Goal: Information Seeking & Learning: Compare options

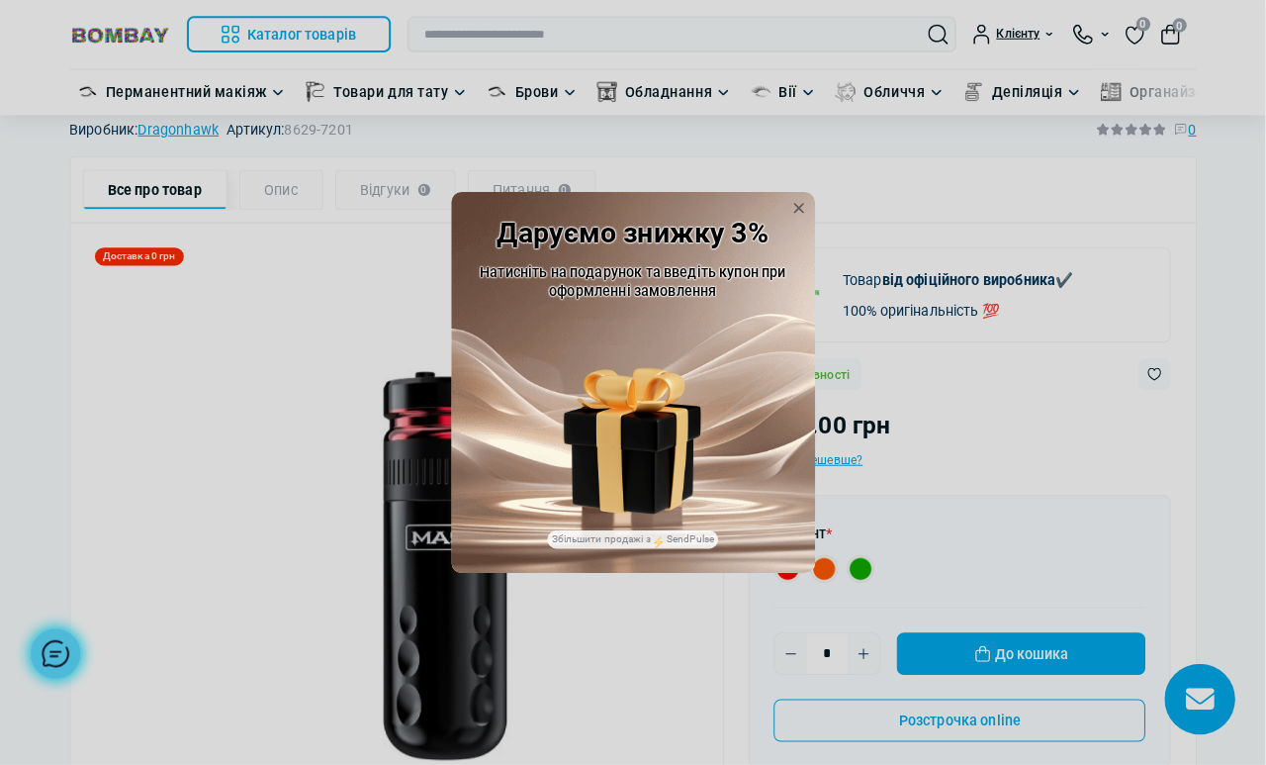
scroll to position [93, 0]
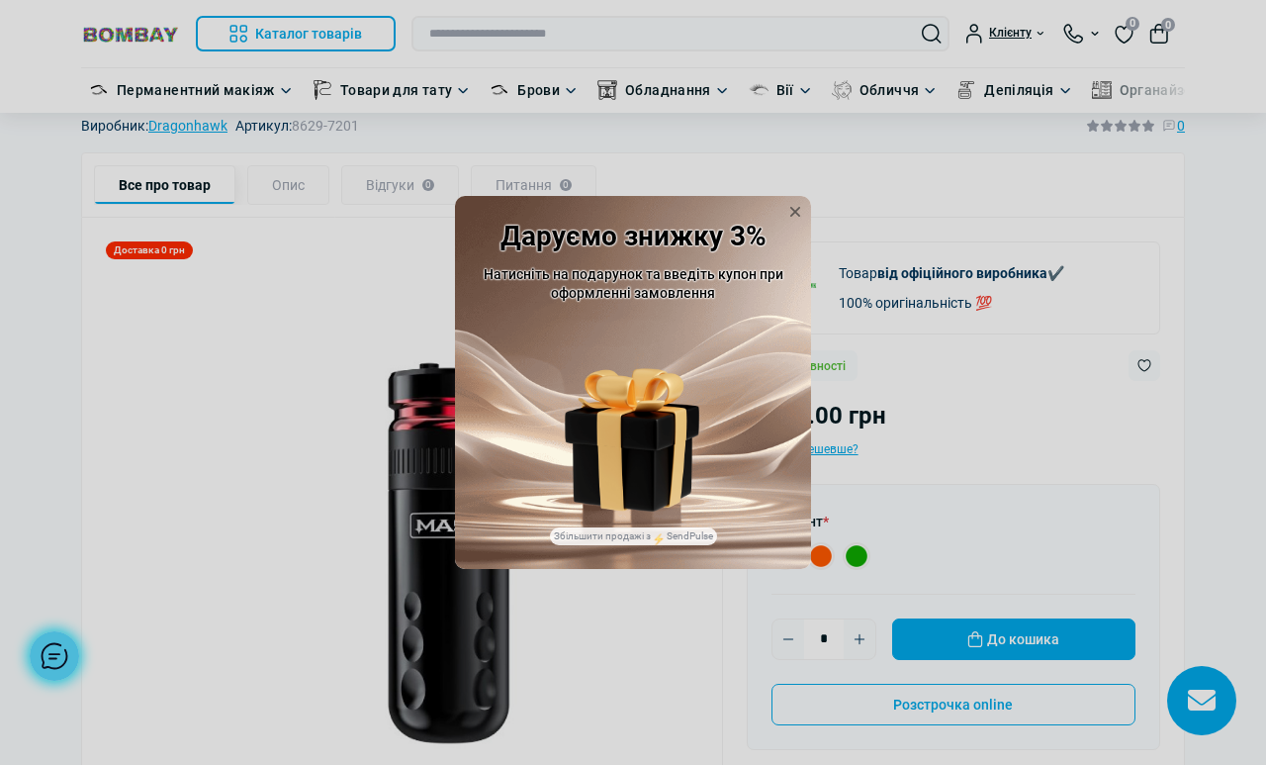
click at [802, 222] on icon at bounding box center [795, 212] width 20 height 20
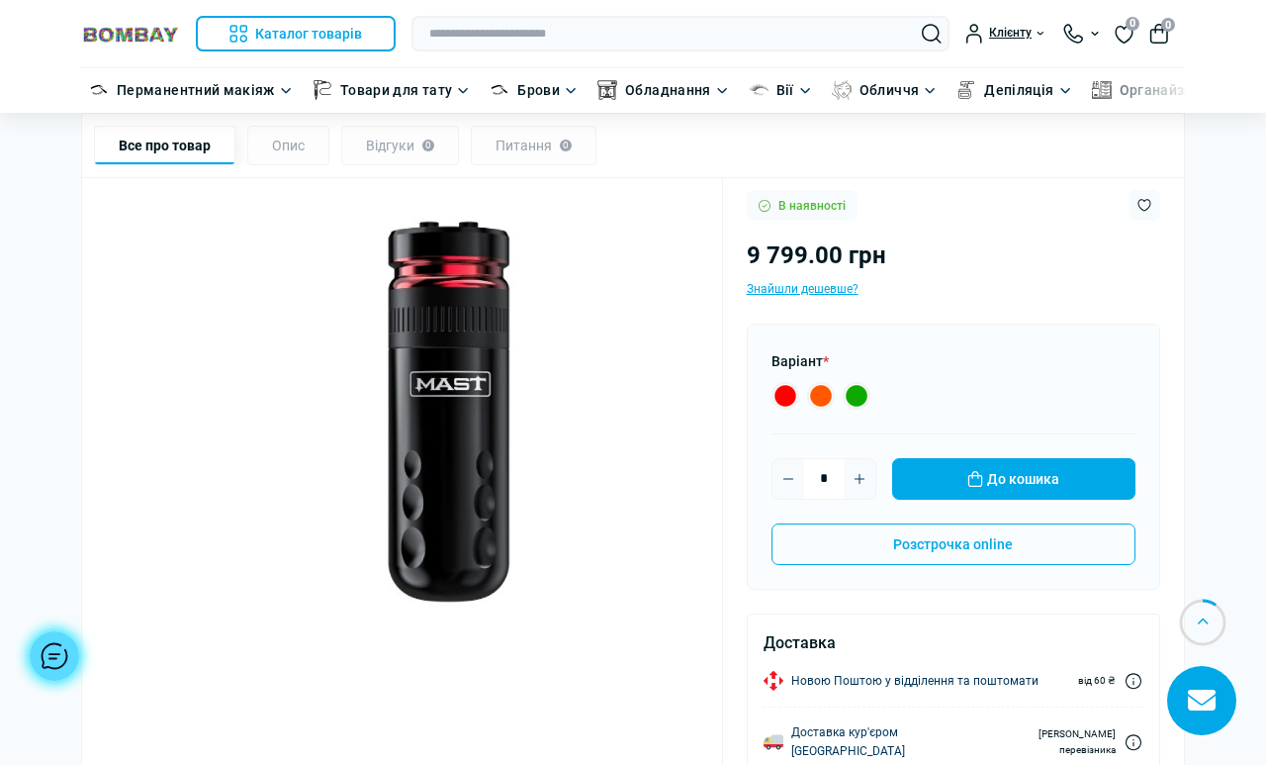
scroll to position [228, 0]
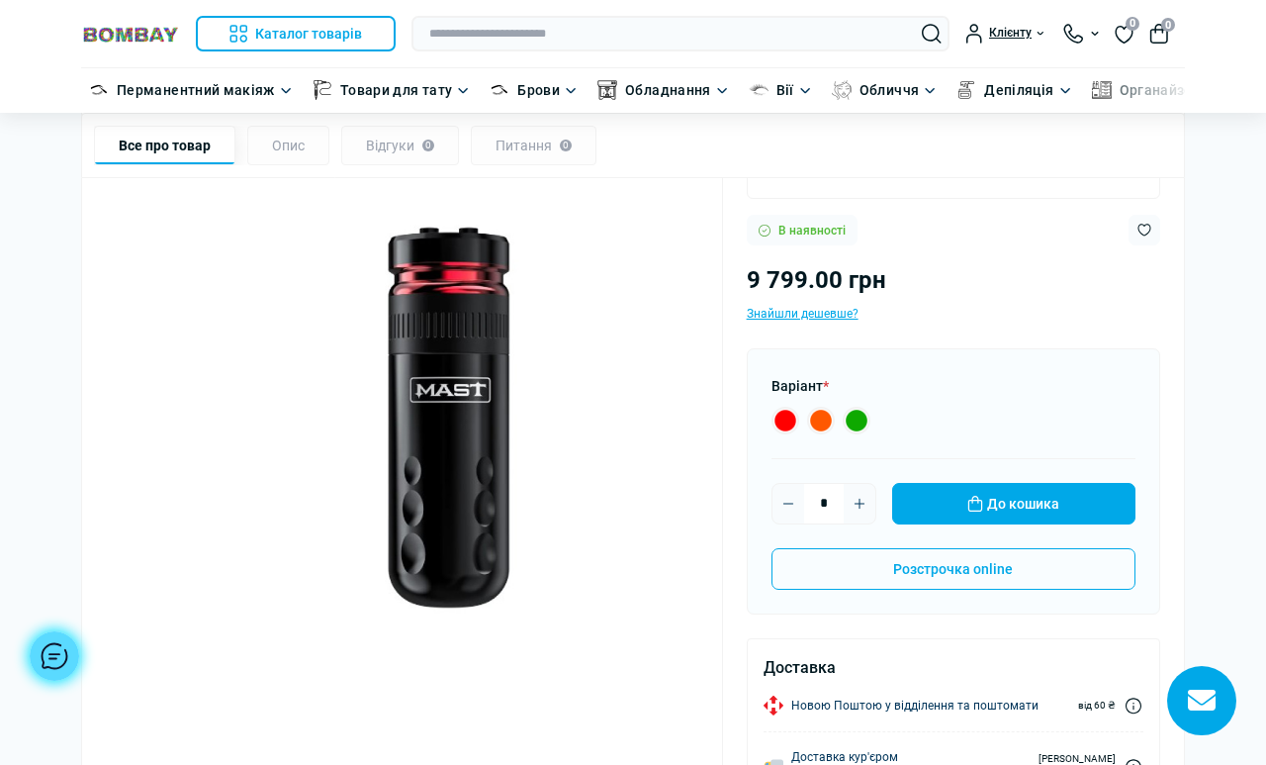
click at [864, 401] on div "Варіант *" at bounding box center [954, 403] width 364 height 60
click at [864, 400] on div "Варіант *" at bounding box center [954, 403] width 364 height 60
click at [832, 419] on label "WQP-033-2 Orange 9 799.00 грн" at bounding box center [821, 421] width 28 height 28
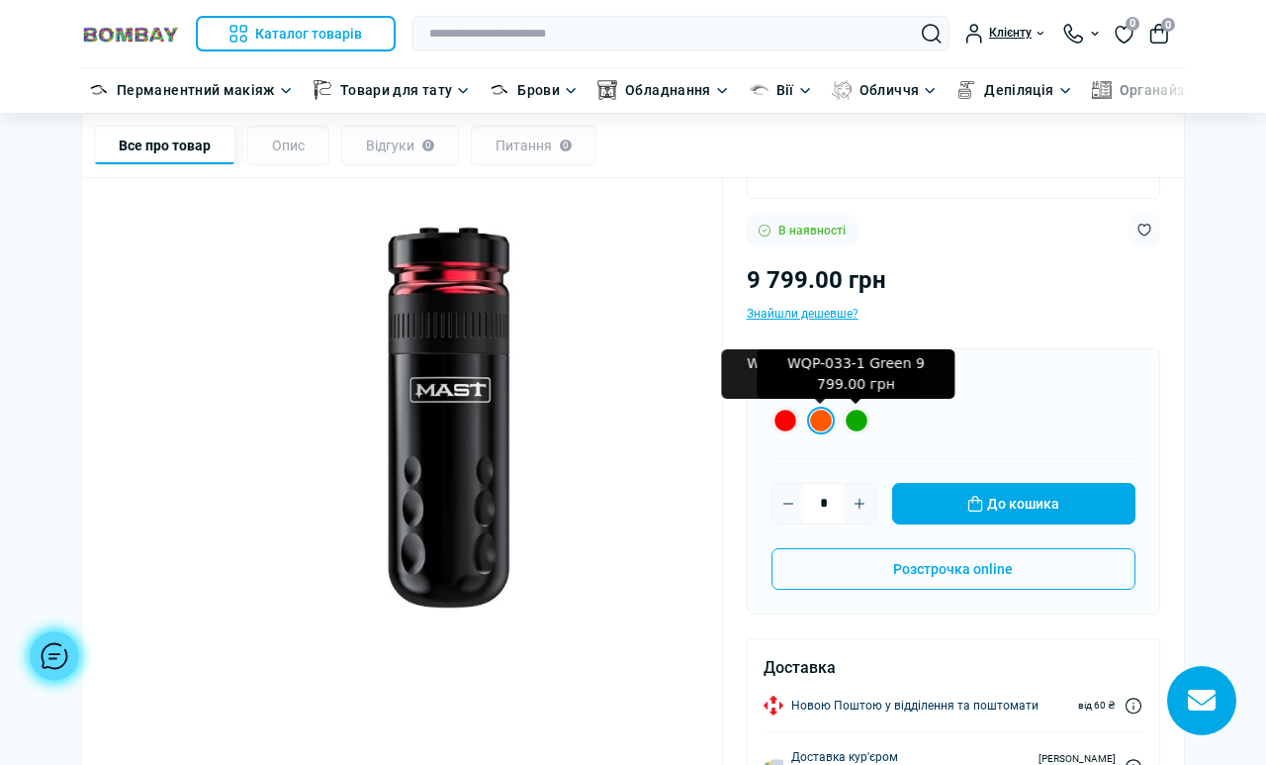
click at [847, 429] on label "WQP-033-1 Green 9 799.00 грн" at bounding box center [857, 421] width 28 height 28
click at [850, 422] on label "WQP-033-1 Green 9 799.00 грн" at bounding box center [857, 421] width 28 height 28
click at [843, 422] on label "WQP-033-1 Green 9 799.00 грн" at bounding box center [857, 421] width 28 height 28
click at [857, 415] on label "WQP-033-1 Green 9 799.00 грн" at bounding box center [857, 421] width 28 height 28
click at [816, 422] on label "WQP-033-2 Orange 9 799.00 грн" at bounding box center [821, 421] width 28 height 28
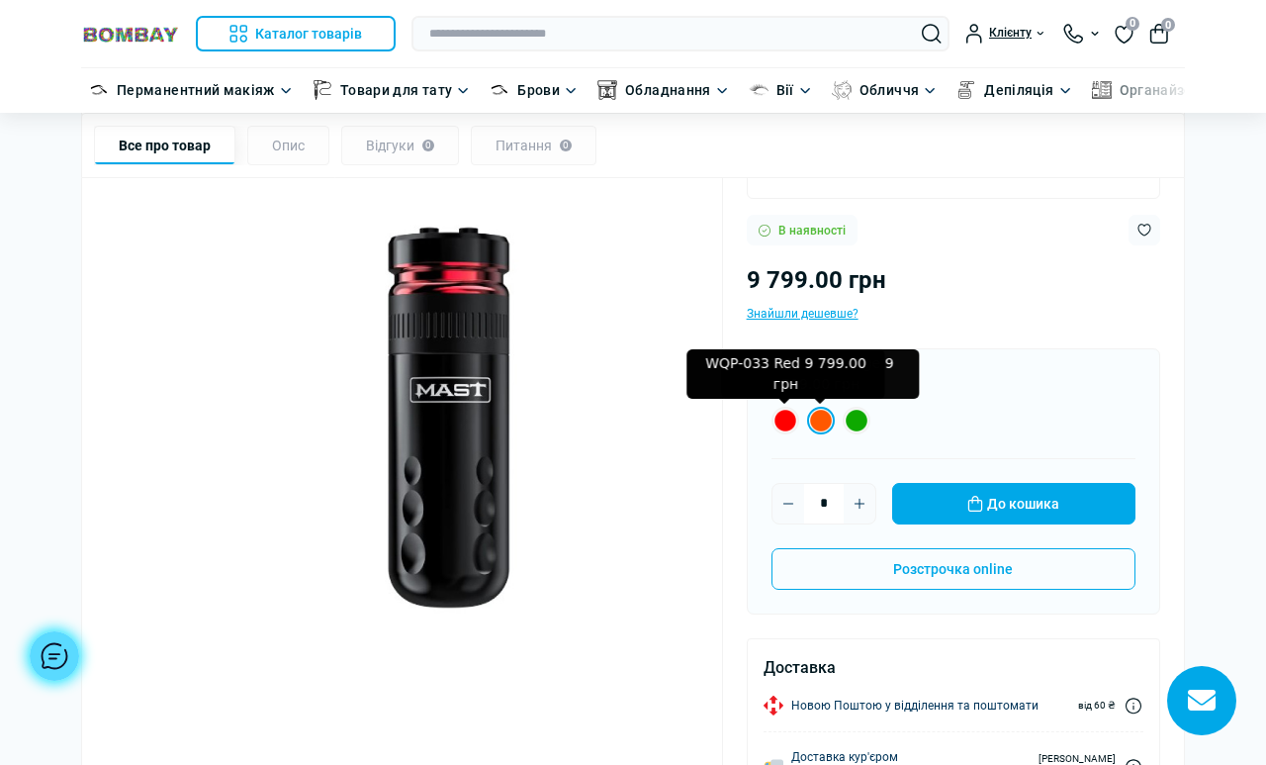
click at [785, 426] on label "WQP-033 Red 9 799.00 грн" at bounding box center [786, 421] width 28 height 28
click at [817, 428] on label "WQP-033-2 Orange 9 799.00 грн" at bounding box center [821, 421] width 28 height 28
click at [863, 378] on div "WQP-033-2 Orange 9 799.00 грн" at bounding box center [821, 373] width 198 height 49
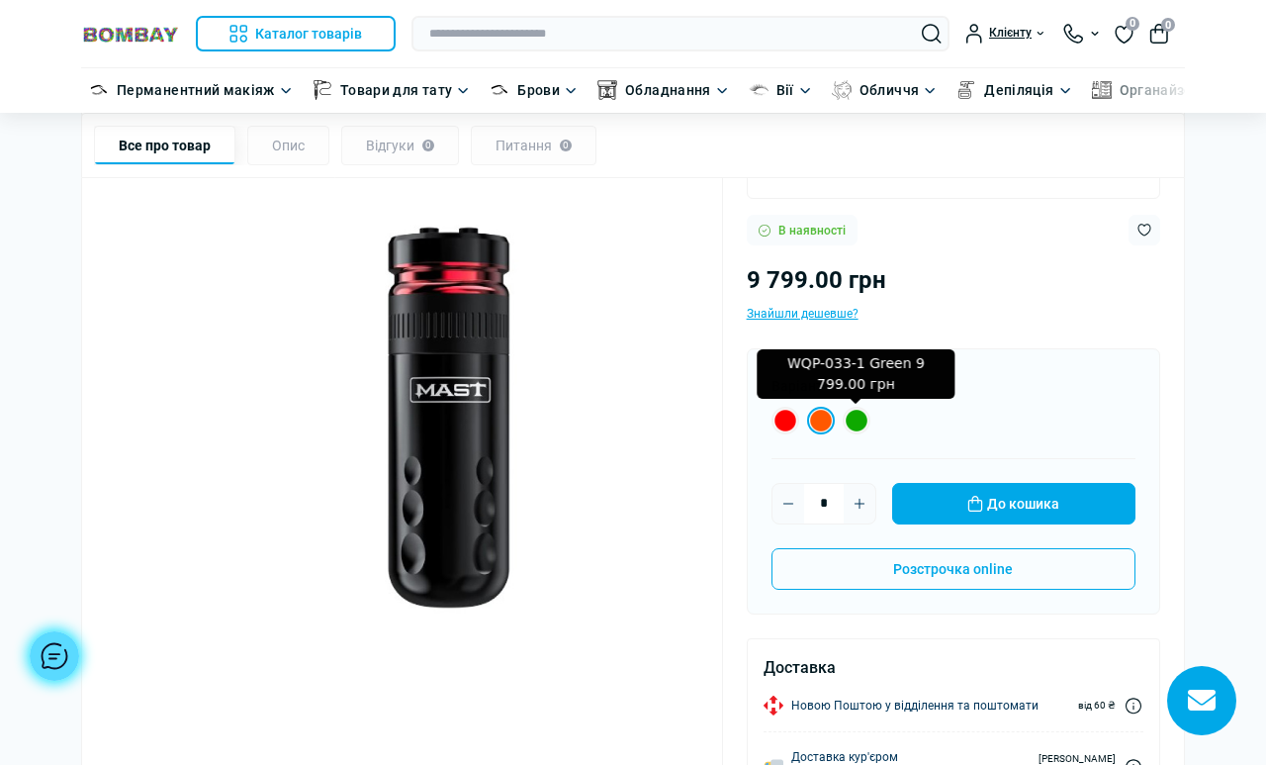
click at [862, 421] on label "WQP-033-1 Green 9 799.00 грн" at bounding box center [857, 421] width 28 height 28
click at [888, 378] on div "WQP-033-1 Green 9 799.00 грн" at bounding box center [857, 373] width 198 height 49
click at [861, 416] on label "WQP-033-1 Green 9 799.00 грн" at bounding box center [857, 421] width 28 height 28
click at [894, 376] on div "WQP-033-1 Green 9 799.00 грн" at bounding box center [857, 373] width 198 height 49
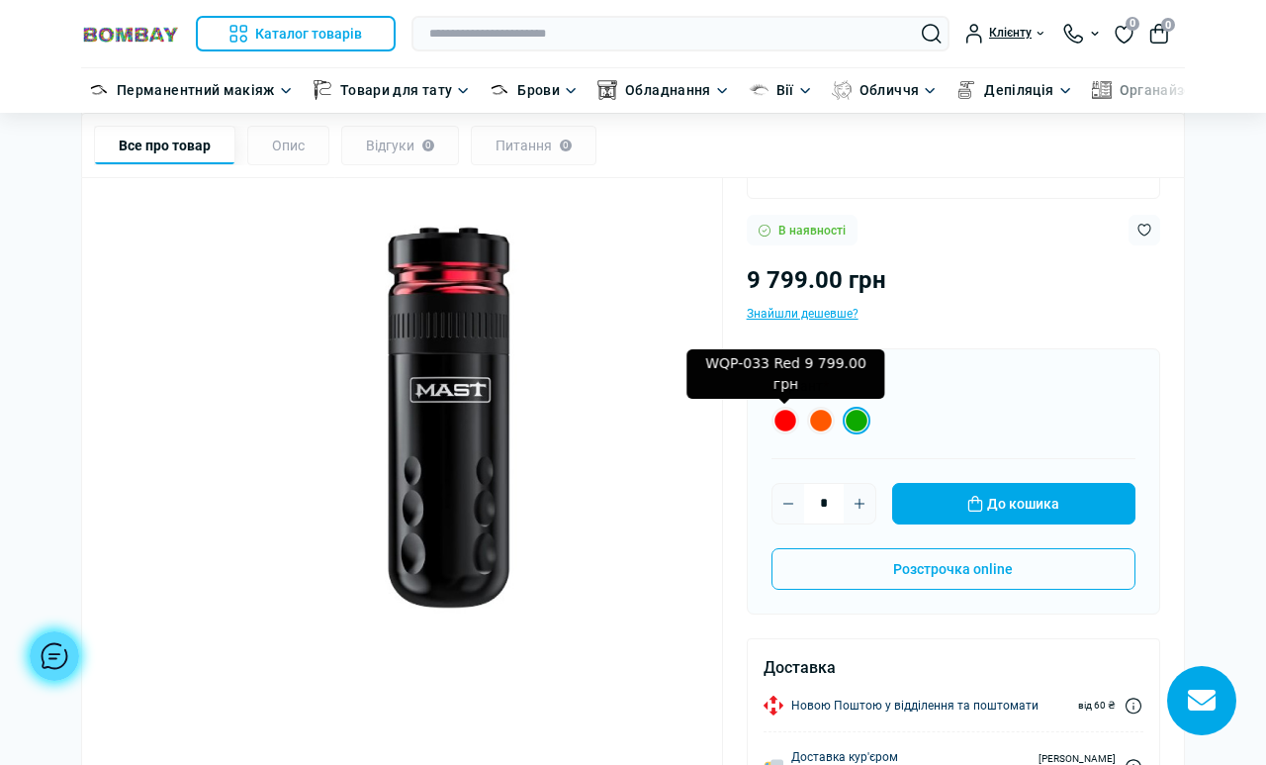
click at [790, 421] on label "WQP-033 Red 9 799.00 грн" at bounding box center [786, 421] width 28 height 28
click at [828, 388] on div "WQP-033 Red 9 799.00 грн" at bounding box center [786, 373] width 198 height 49
click at [823, 421] on label "WQP-033-2 Orange 9 799.00 грн" at bounding box center [821, 421] width 28 height 28
click at [852, 421] on label "WQP-033-1 Green 9 799.00 грн" at bounding box center [857, 421] width 28 height 28
click at [819, 421] on label "WQP-033-2 Orange 9 799.00 грн" at bounding box center [821, 421] width 28 height 28
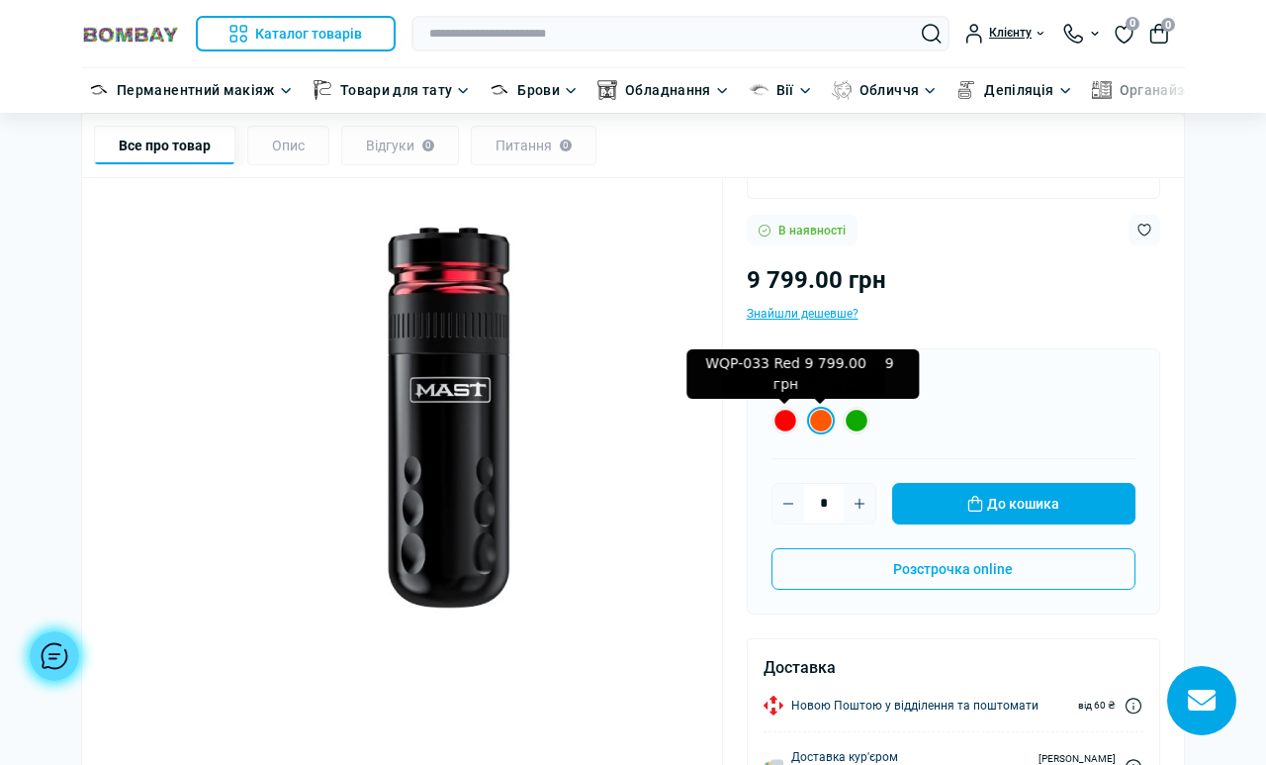
click at [783, 422] on label "WQP-033 Red 9 799.00 грн" at bounding box center [786, 421] width 28 height 28
click at [820, 421] on label "WQP-033-2 Orange 9 799.00 грн" at bounding box center [821, 421] width 28 height 28
click at [864, 417] on label "WQP-033-1 Green 9 799.00 грн" at bounding box center [857, 421] width 28 height 28
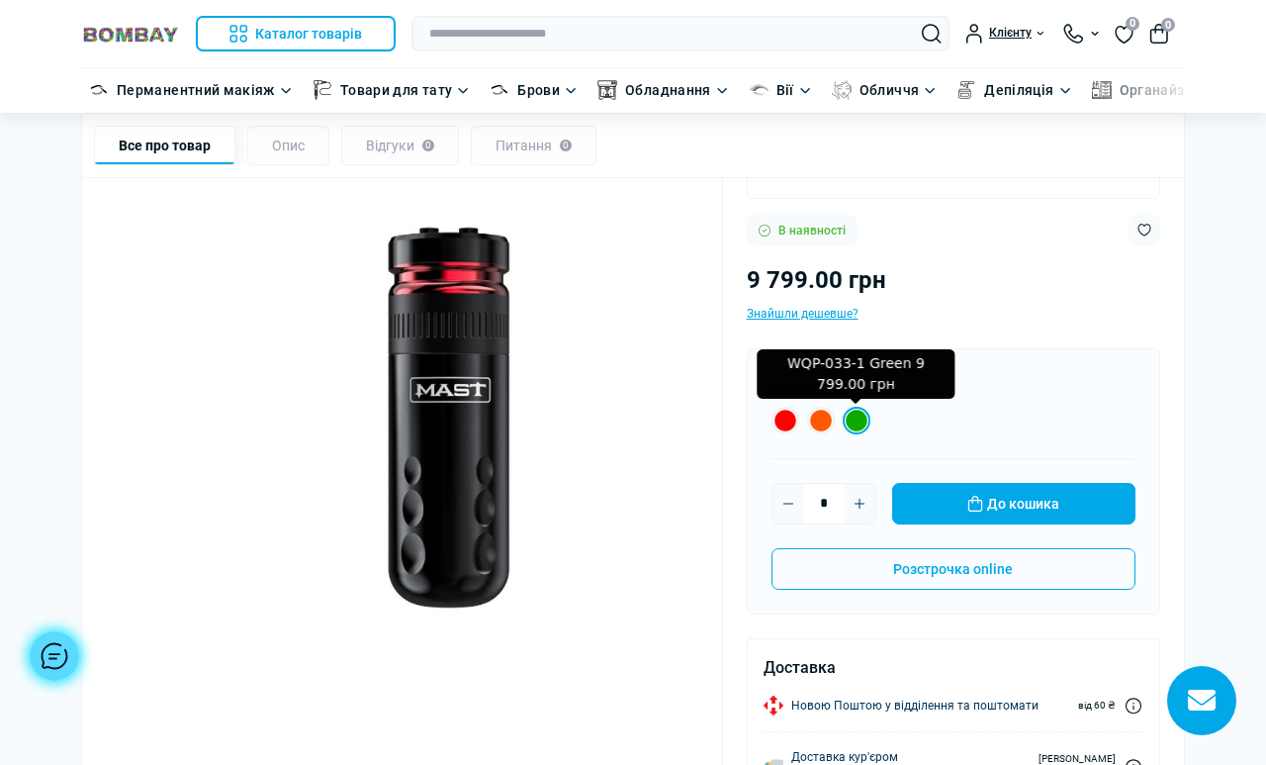
click at [813, 425] on label "WQP-033-2 Orange 9 799.00 грн" at bounding box center [821, 421] width 28 height 28
click at [863, 423] on label "WQP-033-1 Green 9 799.00 грн" at bounding box center [857, 421] width 28 height 28
click at [897, 375] on div "WQP-033-1 Green 9 799.00 грн" at bounding box center [857, 373] width 198 height 49
